Goal: Transaction & Acquisition: Purchase product/service

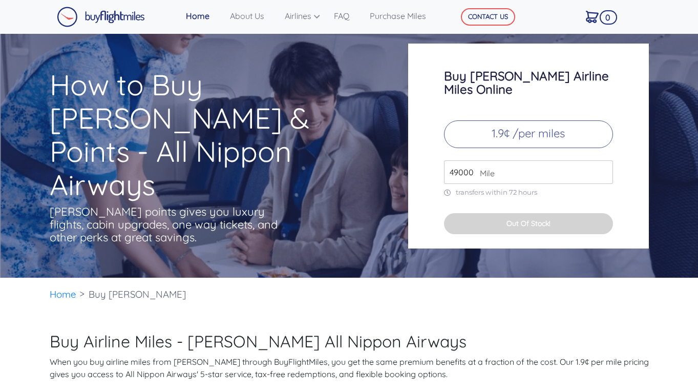
drag, startPoint x: 472, startPoint y: 161, endPoint x: 401, endPoint y: 147, distance: 72.5
click at [401, 147] on div "Buy [PERSON_NAME] Airline Miles Online 1.9¢ /per miles 49000 Mile transfers wit…" at bounding box center [529, 148] width 256 height 209
type input "1000"
click at [561, 192] on div "Buy [PERSON_NAME] Airline Miles Online 1.9¢ /per miles 1000 Mile transfers with…" at bounding box center [528, 146] width 241 height 205
click at [563, 131] on p "1.9¢ /per miles" at bounding box center [528, 134] width 169 height 28
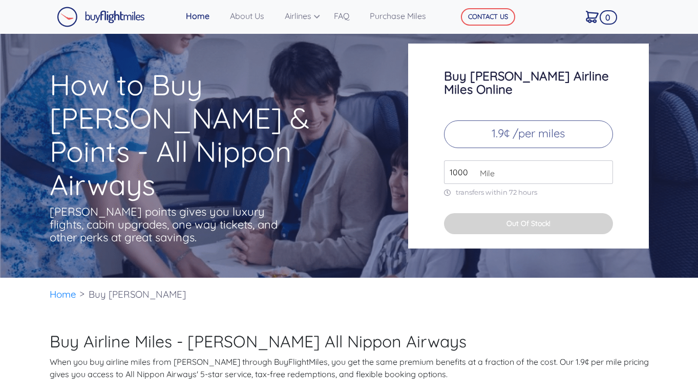
click at [496, 164] on input "1000" at bounding box center [528, 172] width 169 height 24
click at [577, 163] on input "1000" at bounding box center [528, 172] width 169 height 24
click at [513, 213] on button "Out Of Stock!" at bounding box center [528, 223] width 169 height 21
click at [513, 173] on div "Buy [PERSON_NAME] Airline Miles Online 1.9¢ /per miles 1000 Mile transfers with…" at bounding box center [528, 146] width 241 height 205
click at [542, 120] on p "1.9¢ /per miles" at bounding box center [528, 134] width 169 height 28
